Goal: Find specific page/section: Find specific page/section

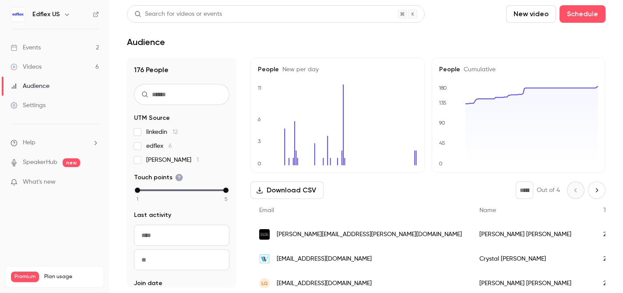
click at [77, 51] on link "Events 2" at bounding box center [54, 47] width 109 height 19
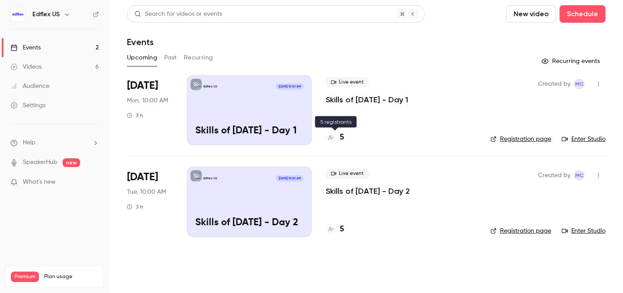
click at [342, 136] on h4 "5" at bounding box center [341, 138] width 4 height 12
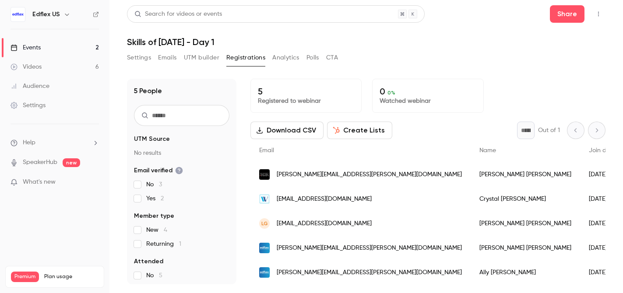
scroll to position [0, 0]
